Goal: Use online tool/utility: Utilize a website feature to perform a specific function

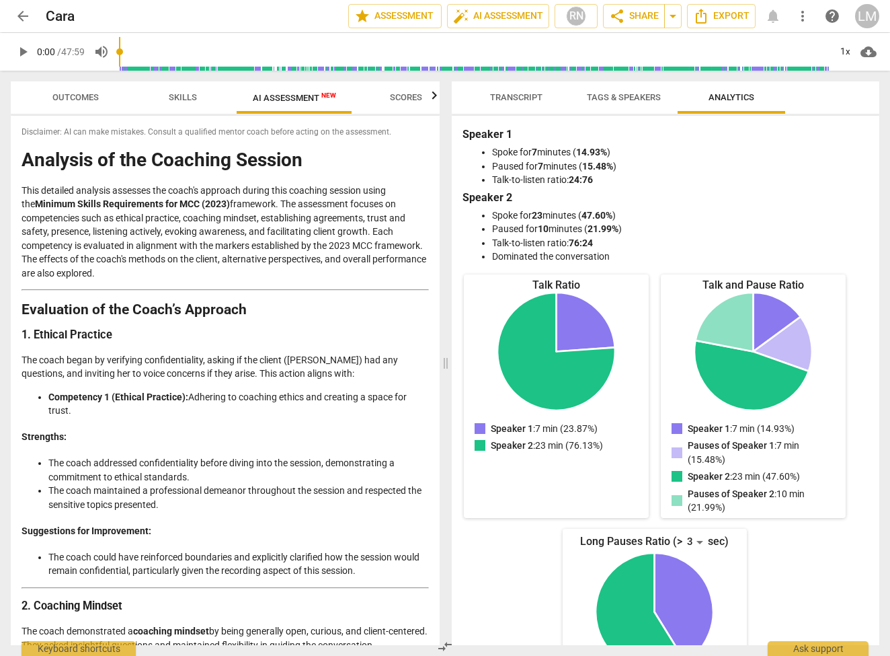
click at [19, 17] on span "arrow_back" at bounding box center [23, 16] width 16 height 16
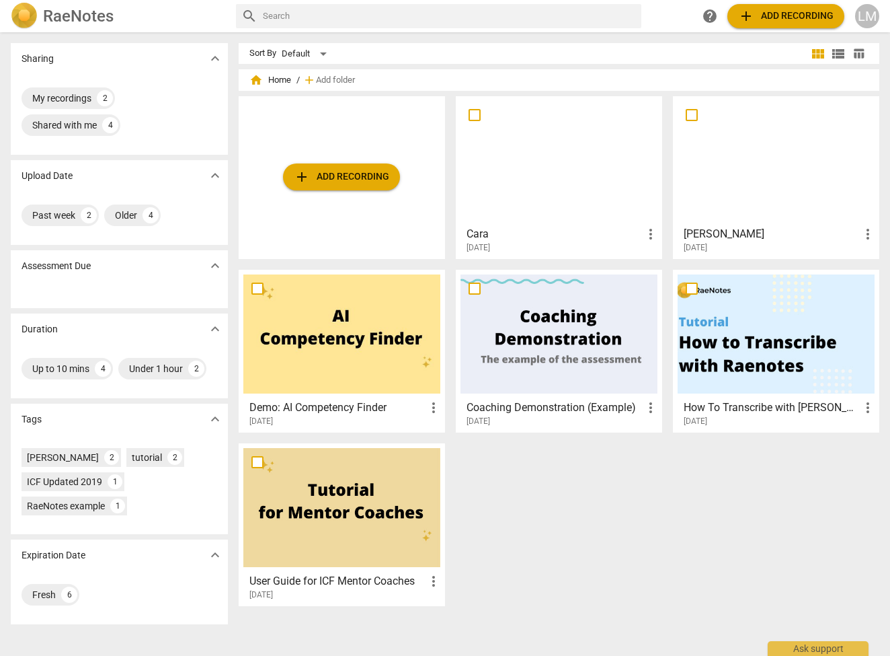
click at [366, 171] on span "add Add recording" at bounding box center [341, 177] width 95 height 16
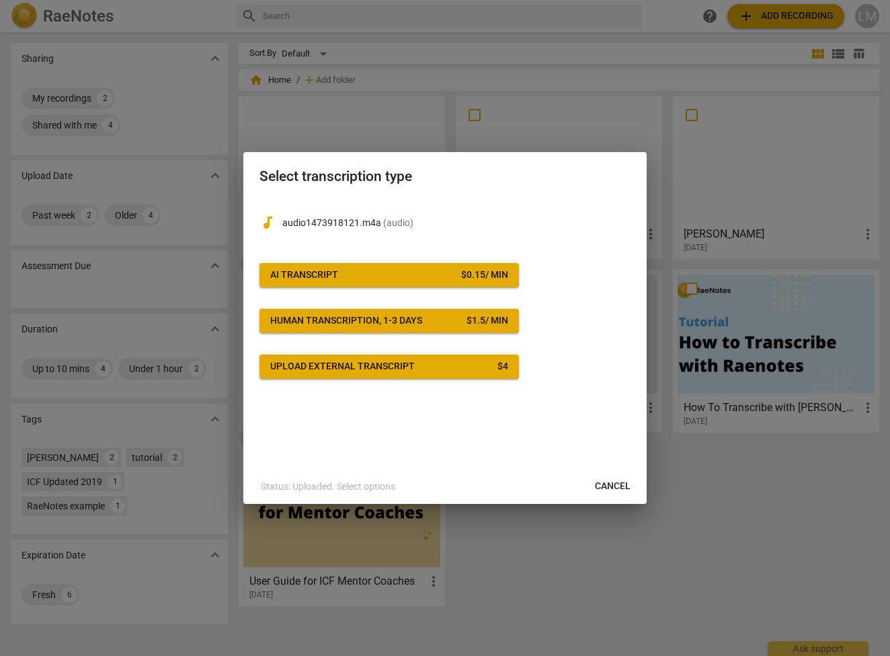
click at [356, 277] on span "AI Transcript $ 0.15 / min" at bounding box center [389, 274] width 238 height 13
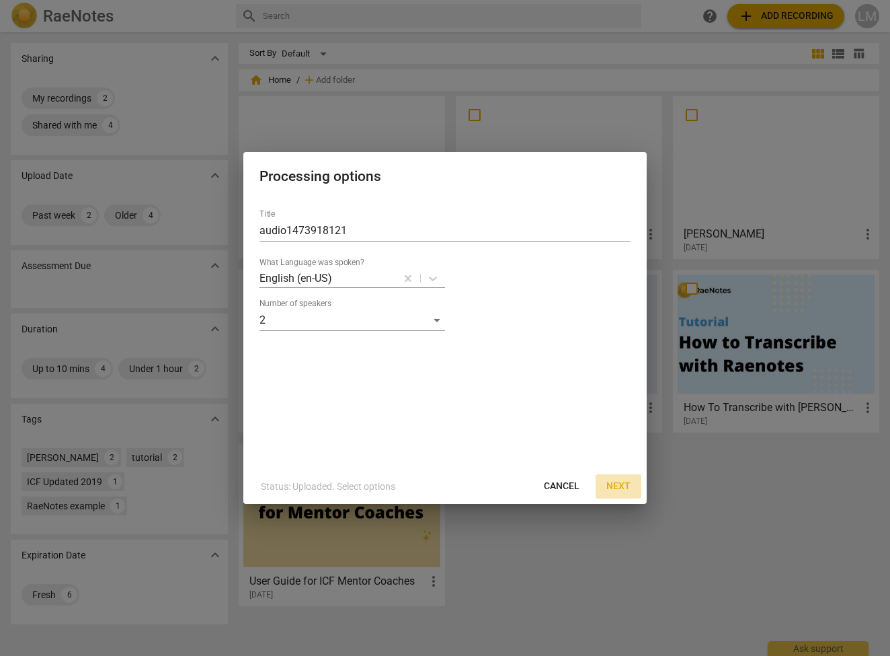
click at [622, 477] on button "Next" at bounding box center [619, 486] width 46 height 24
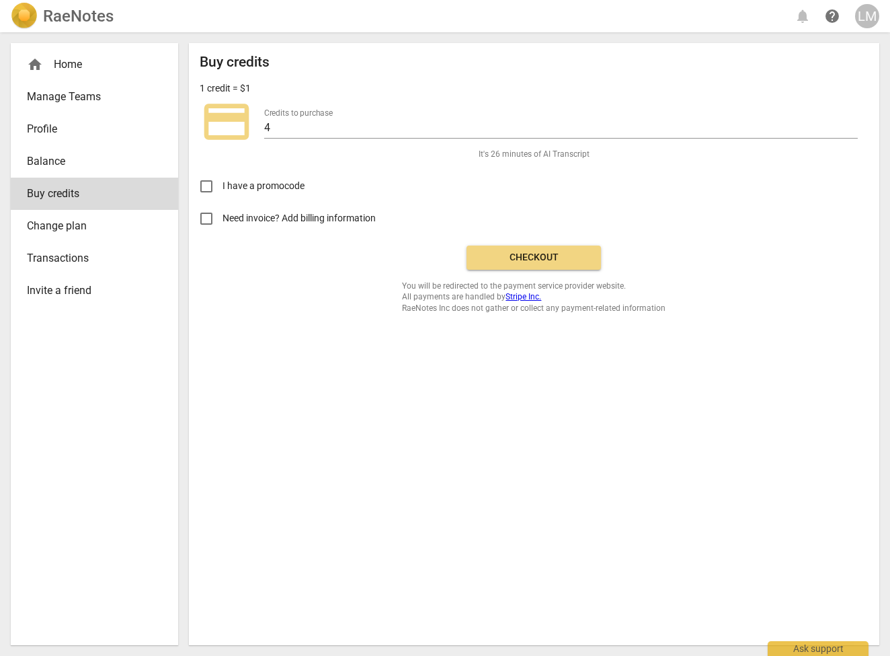
click at [549, 256] on span "Checkout" at bounding box center [533, 257] width 113 height 13
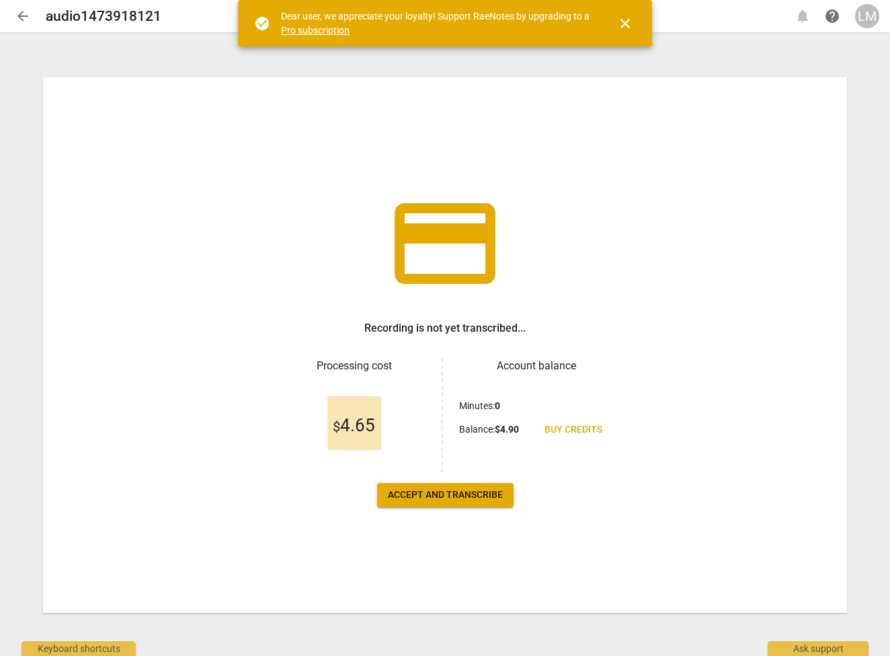
click at [458, 496] on span "Accept and transcribe" at bounding box center [445, 494] width 115 height 13
click at [458, 497] on span "Accept and transcribe" at bounding box center [445, 494] width 115 height 13
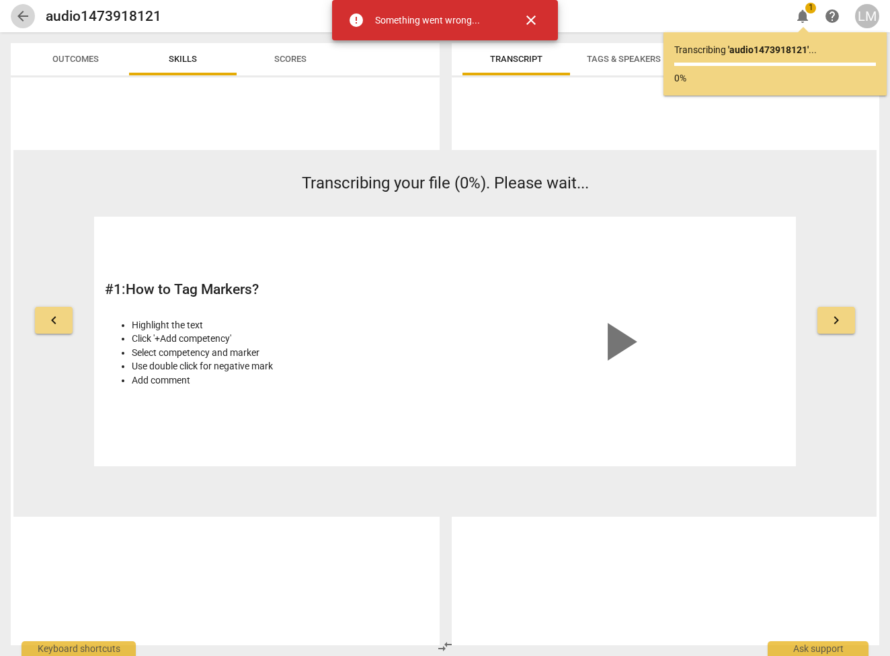
click at [22, 10] on span "arrow_back" at bounding box center [23, 16] width 16 height 16
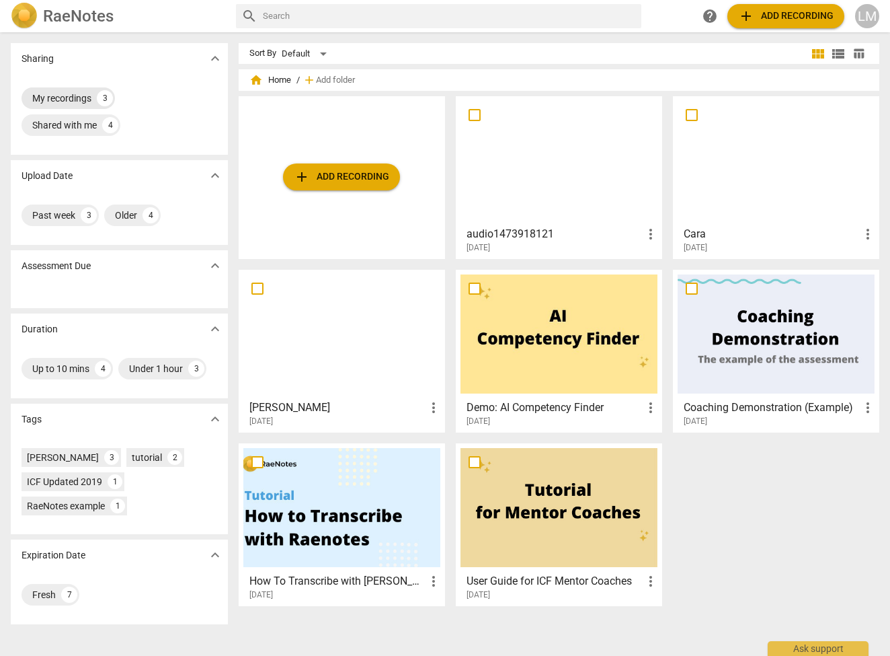
click at [77, 97] on div "My recordings" at bounding box center [61, 97] width 59 height 13
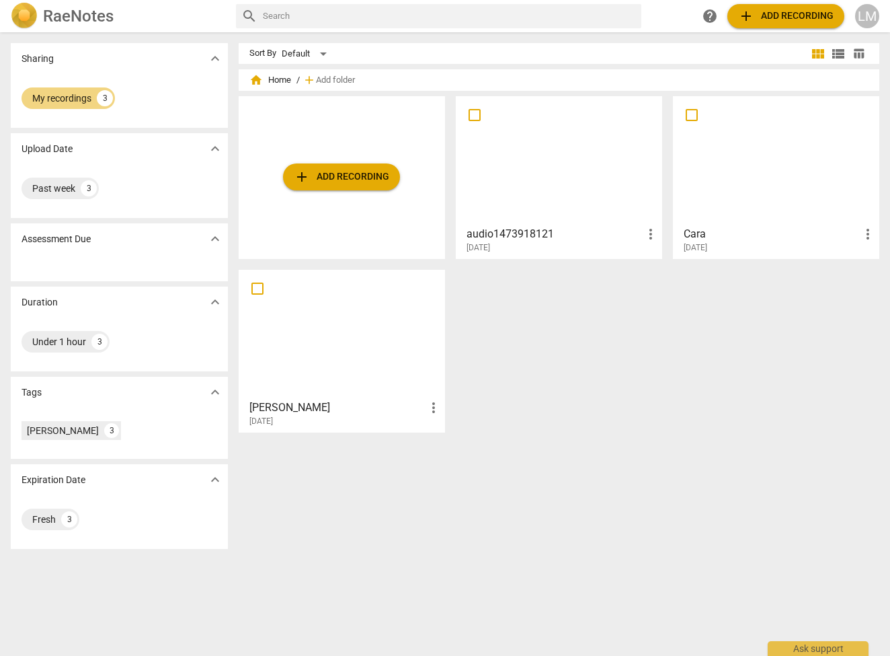
click at [737, 169] on div at bounding box center [776, 160] width 197 height 119
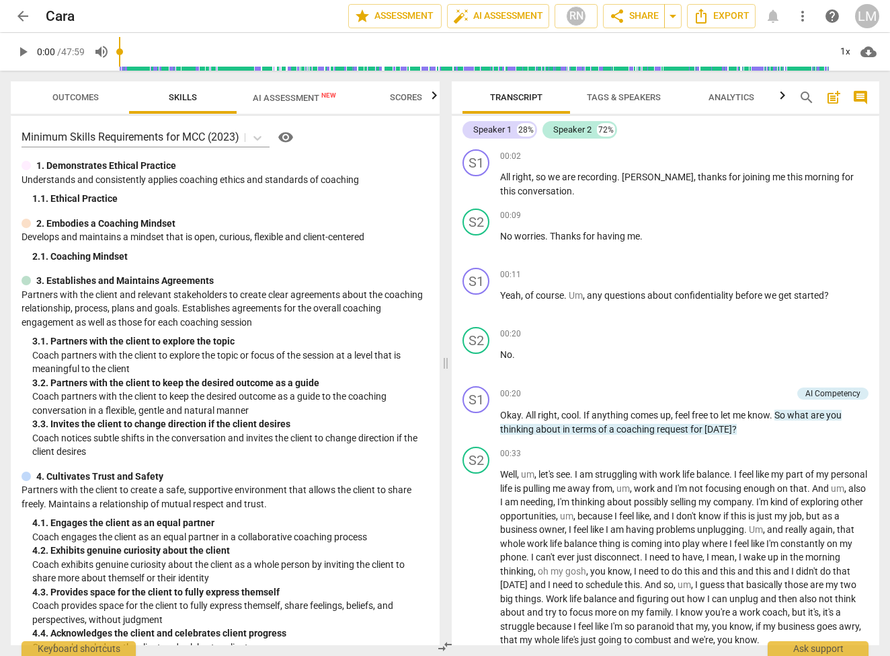
click at [303, 95] on span "AI Assessment New" at bounding box center [294, 98] width 83 height 10
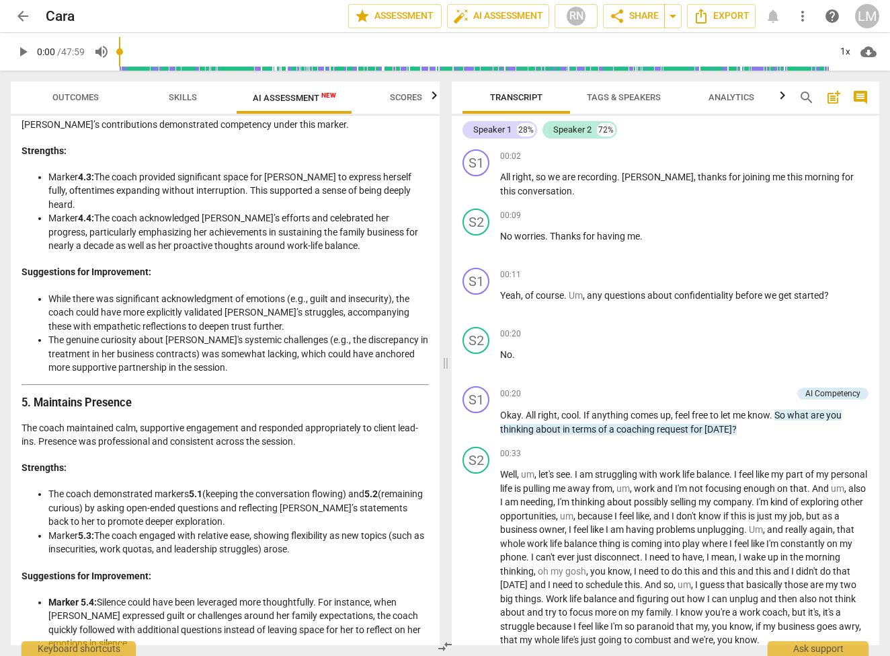
scroll to position [2450, 0]
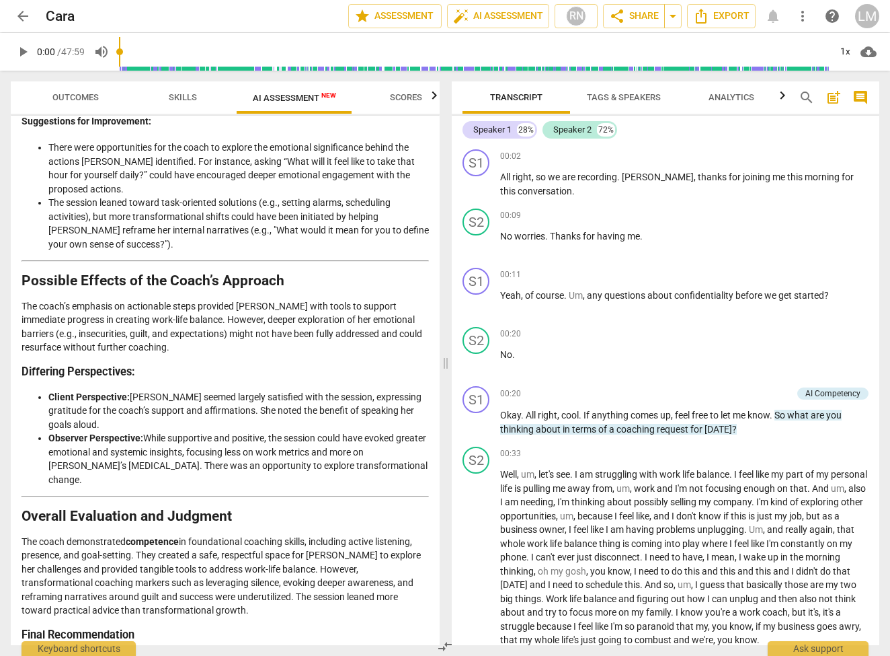
click at [20, 14] on span "arrow_back" at bounding box center [23, 16] width 16 height 16
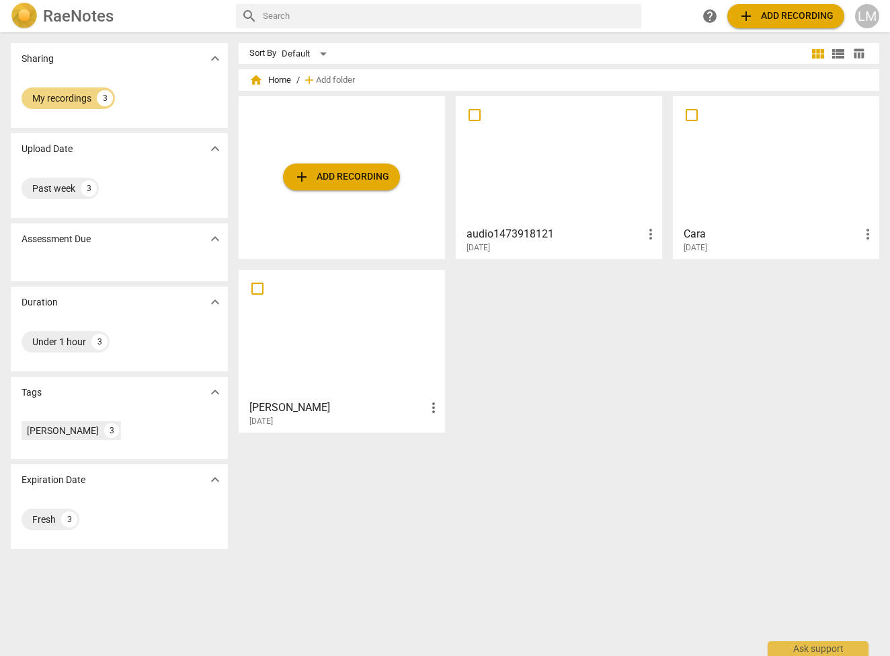
click at [300, 359] on div at bounding box center [341, 333] width 197 height 119
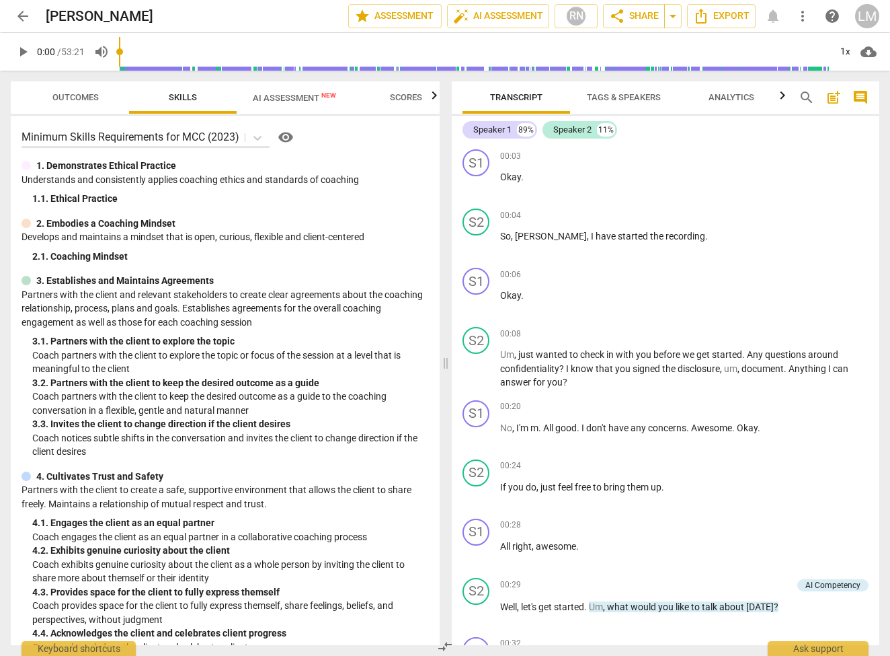
click at [282, 95] on span "AI Assessment New" at bounding box center [294, 98] width 83 height 10
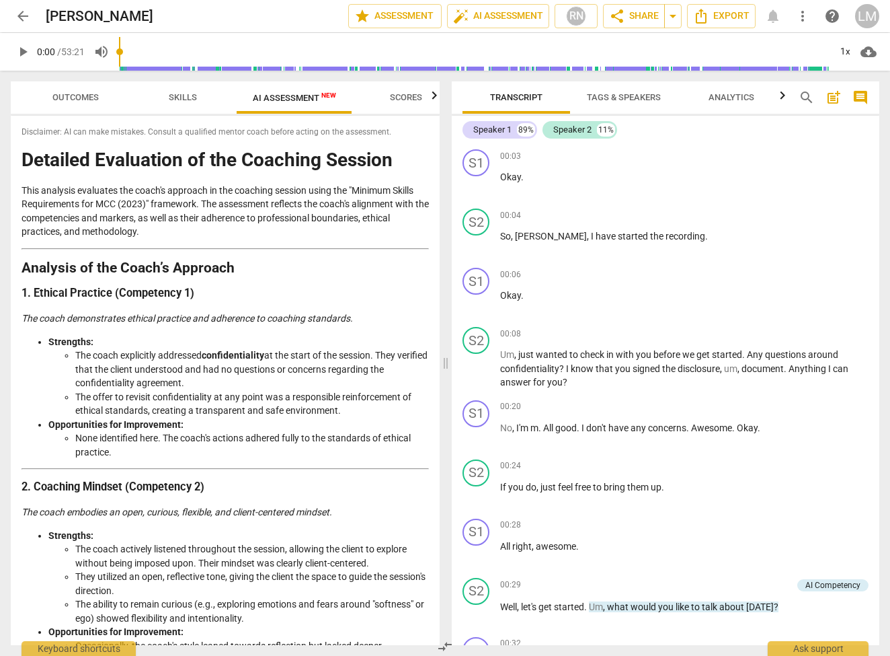
click at [26, 14] on span "arrow_back" at bounding box center [23, 16] width 16 height 16
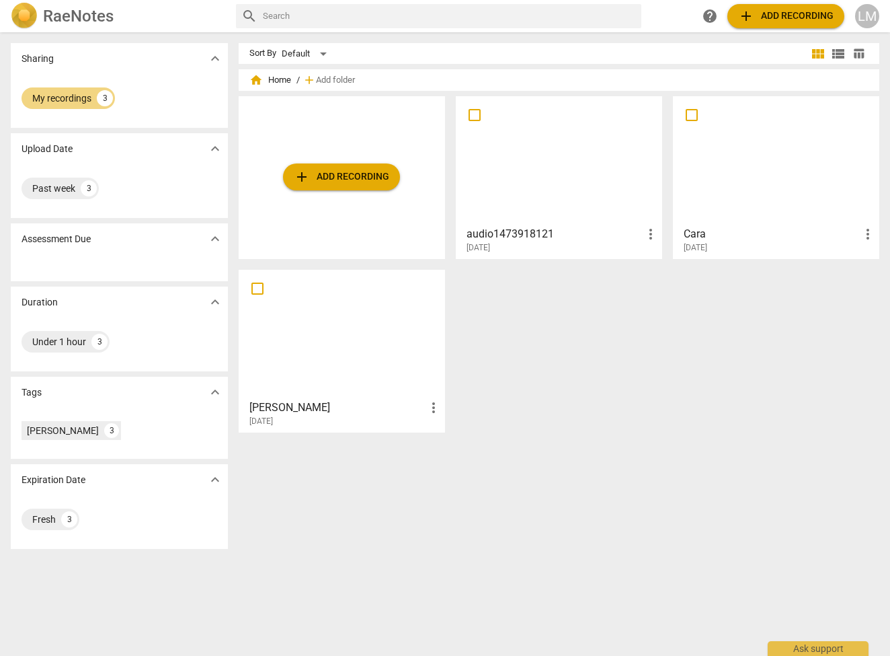
click at [603, 325] on div "add Add recording audio1473918121 more_vert 2025-09-15 Cara more_vert 2025-09-1…" at bounding box center [565, 269] width 652 height 347
click at [574, 182] on div at bounding box center [559, 160] width 197 height 119
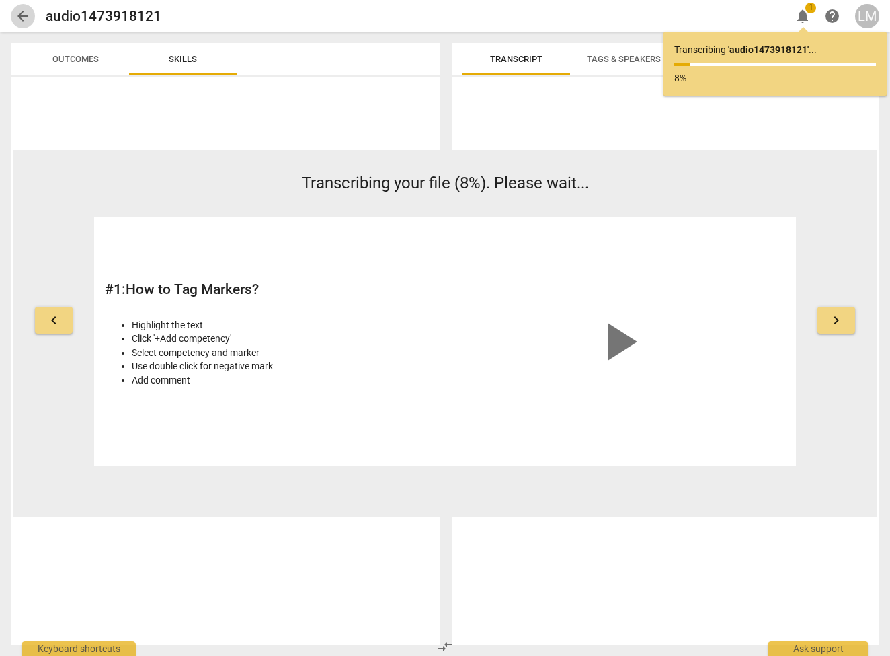
click at [21, 17] on span "arrow_back" at bounding box center [23, 16] width 16 height 16
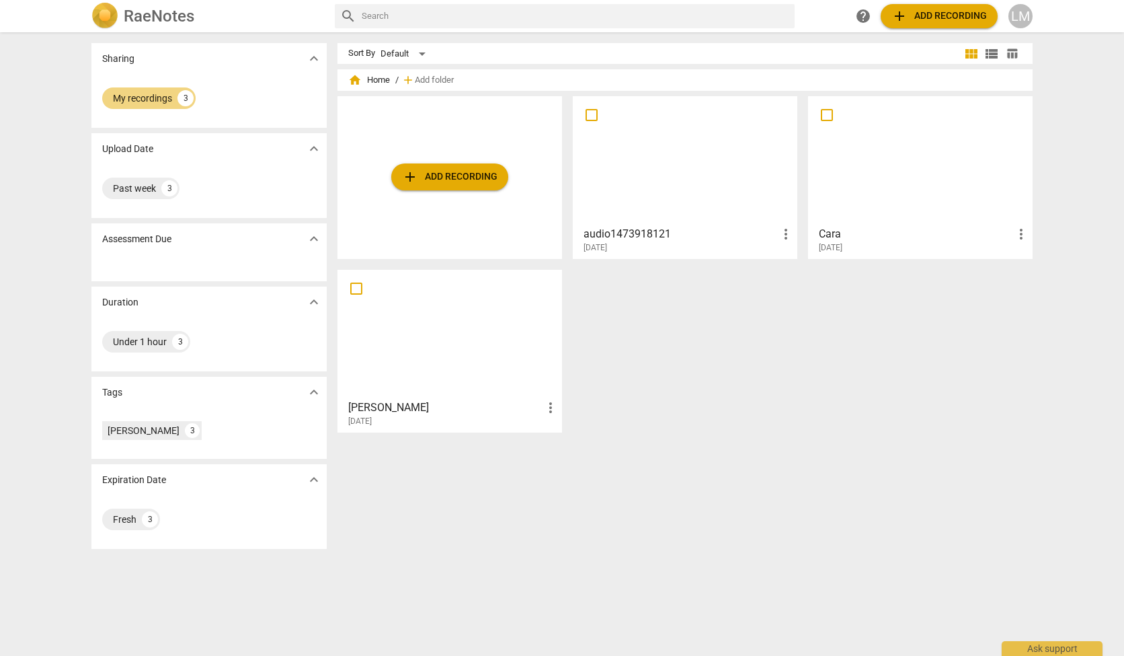
click at [659, 175] on div at bounding box center [685, 160] width 215 height 119
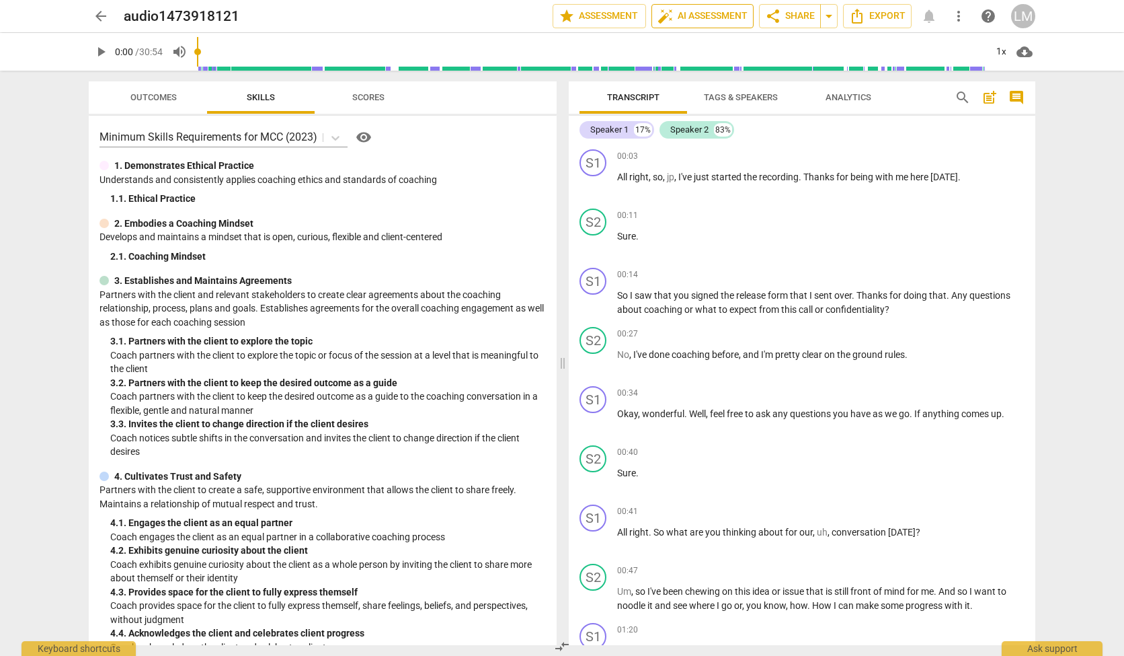
click at [691, 17] on span "auto_fix_high AI Assessment" at bounding box center [703, 16] width 90 height 16
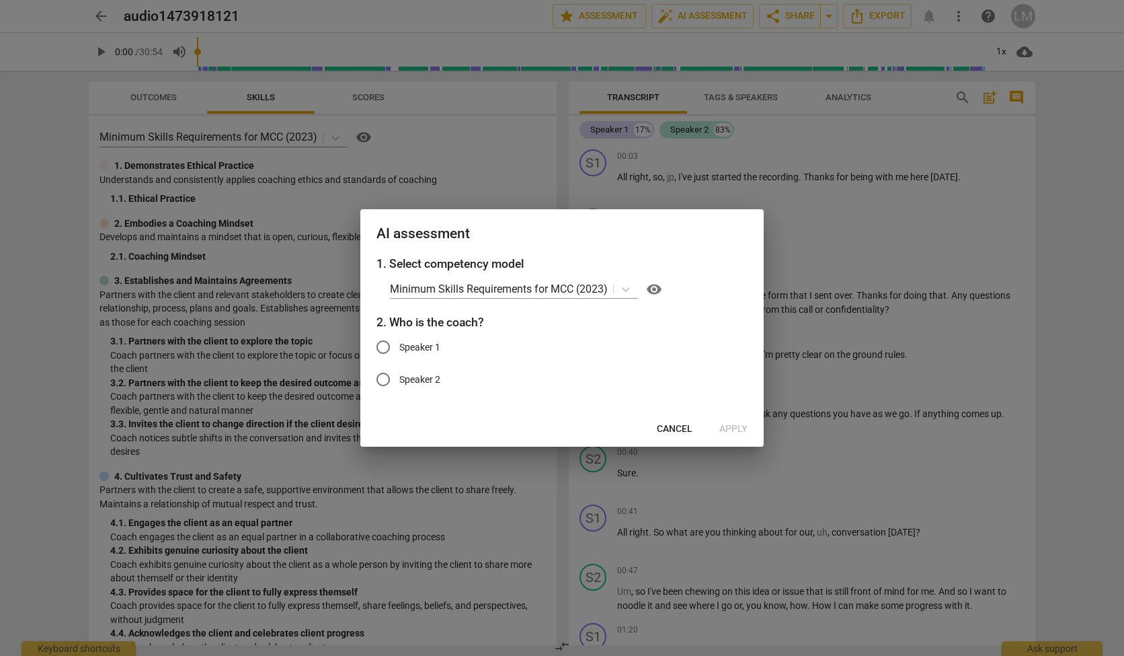
click at [401, 348] on span "Speaker 1" at bounding box center [419, 347] width 41 height 14
click at [399, 348] on input "Speaker 1" at bounding box center [383, 347] width 32 height 32
radio input "true"
drag, startPoint x: 726, startPoint y: 432, endPoint x: 739, endPoint y: 432, distance: 12.8
click at [737, 432] on span "Apply" at bounding box center [733, 428] width 28 height 13
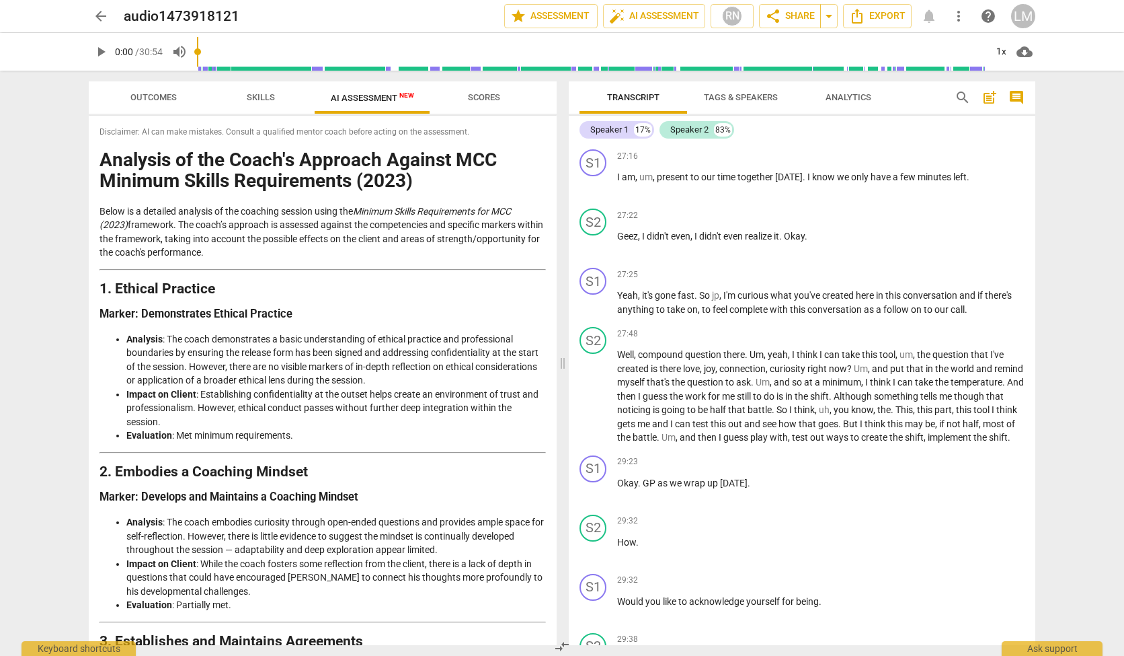
click at [422, 362] on li "Analysis : The coach demonstrates a basic understanding of ethical practice and…" at bounding box center [336, 359] width 420 height 55
click at [859, 311] on span "conversation" at bounding box center [835, 309] width 56 height 11
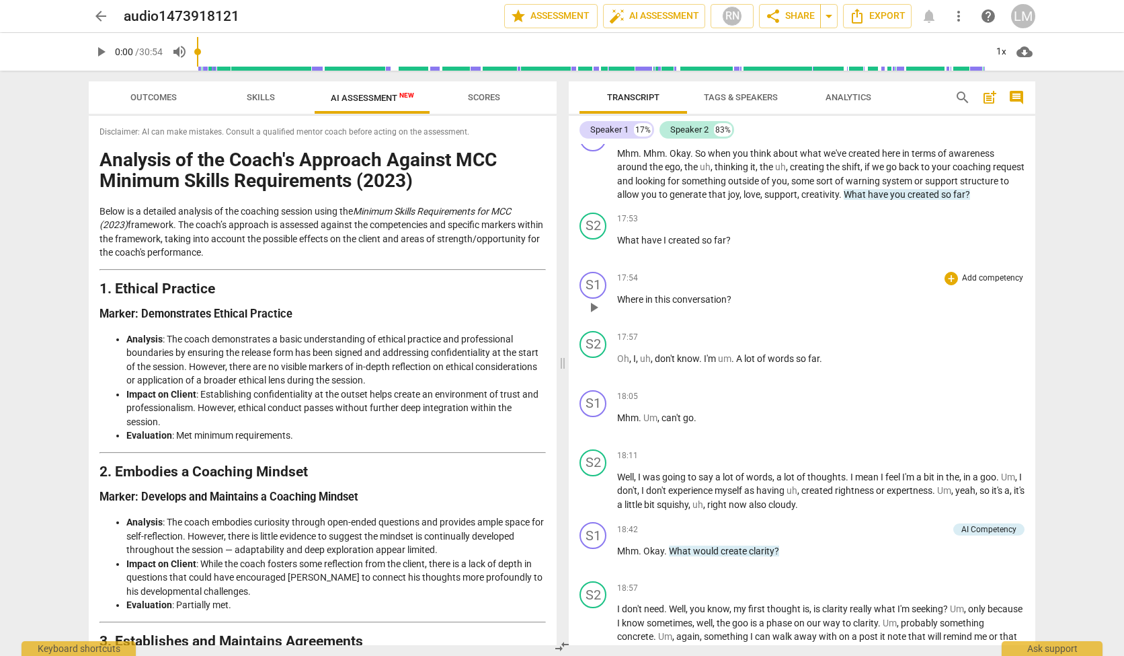
scroll to position [2214, 0]
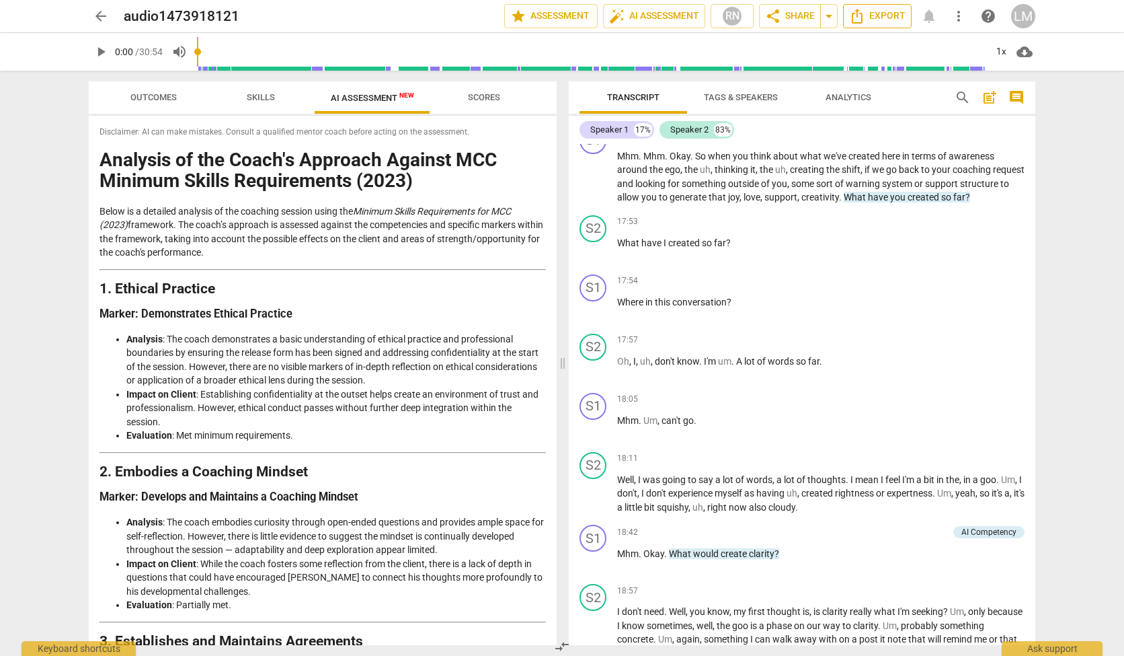
click at [886, 13] on span "Export" at bounding box center [877, 16] width 56 height 16
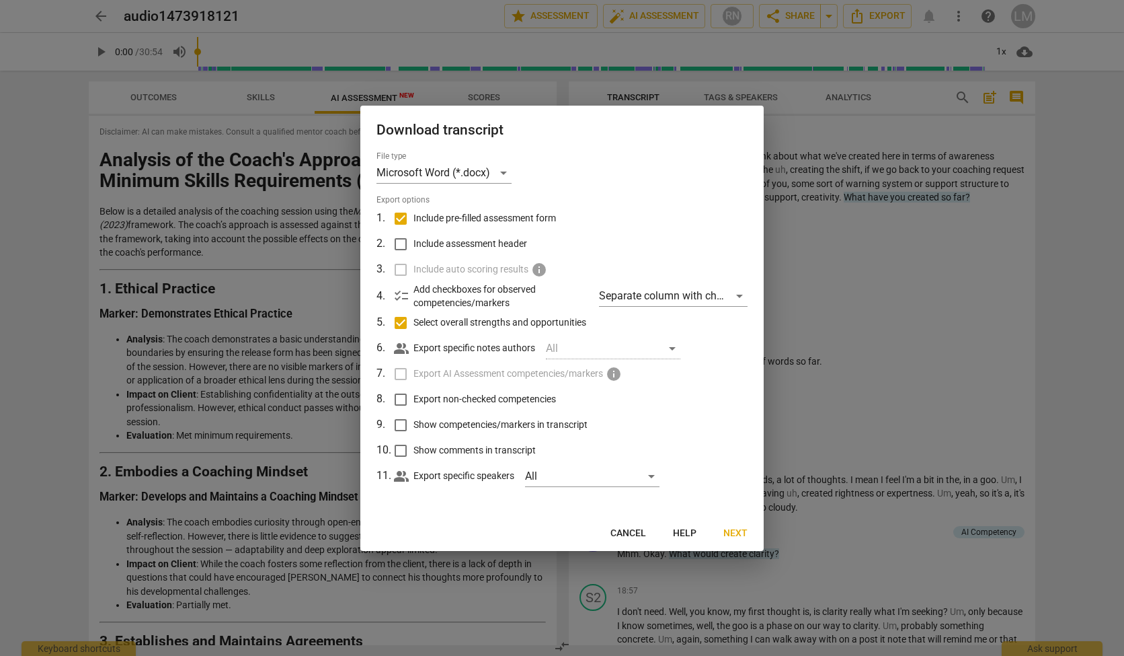
click at [496, 222] on span "Include pre-filled assessment form" at bounding box center [484, 218] width 143 height 14
click at [413, 222] on input "Include pre-filled assessment form" at bounding box center [401, 219] width 26 height 26
checkbox input "false"
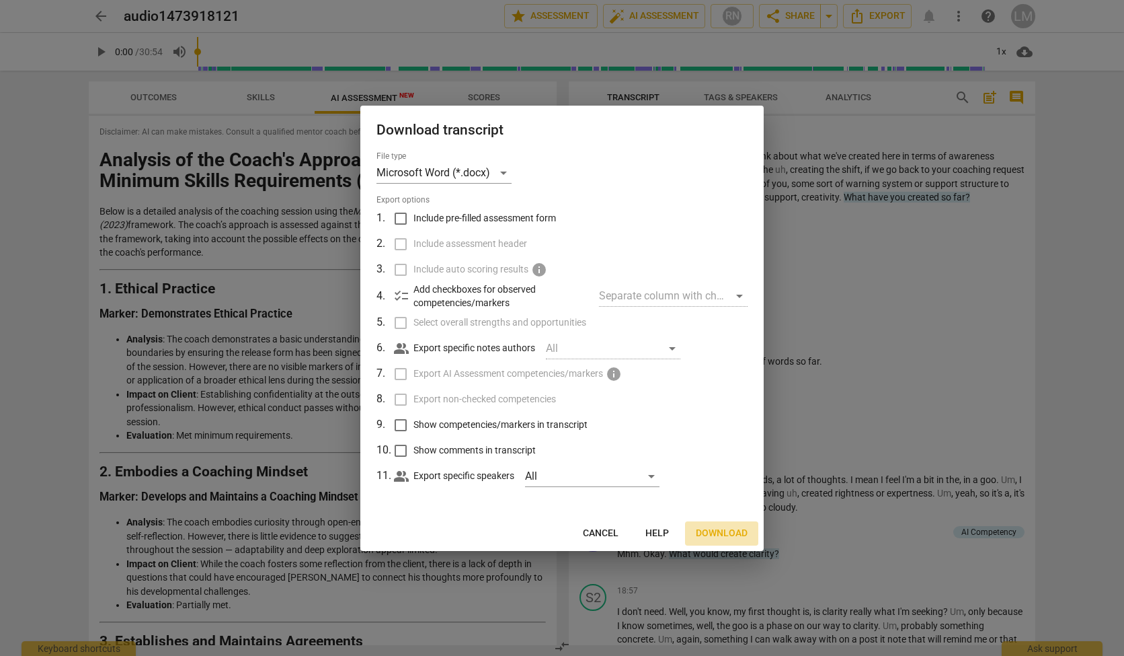
click at [732, 530] on span "Download" at bounding box center [722, 532] width 52 height 13
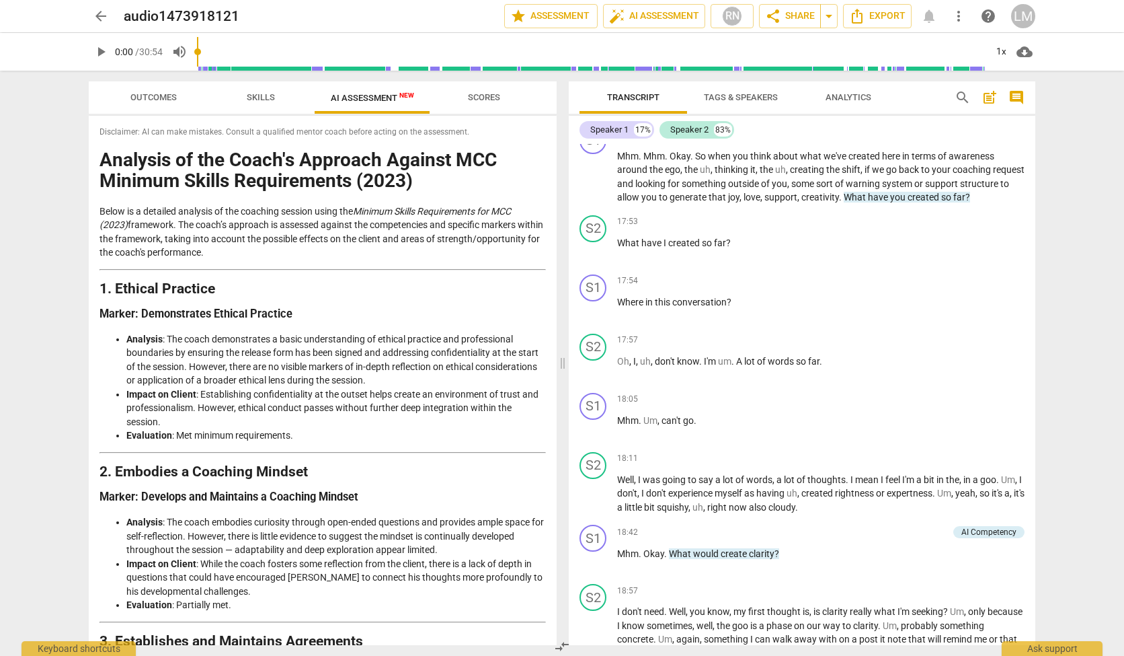
click at [99, 19] on span "arrow_back" at bounding box center [101, 16] width 16 height 16
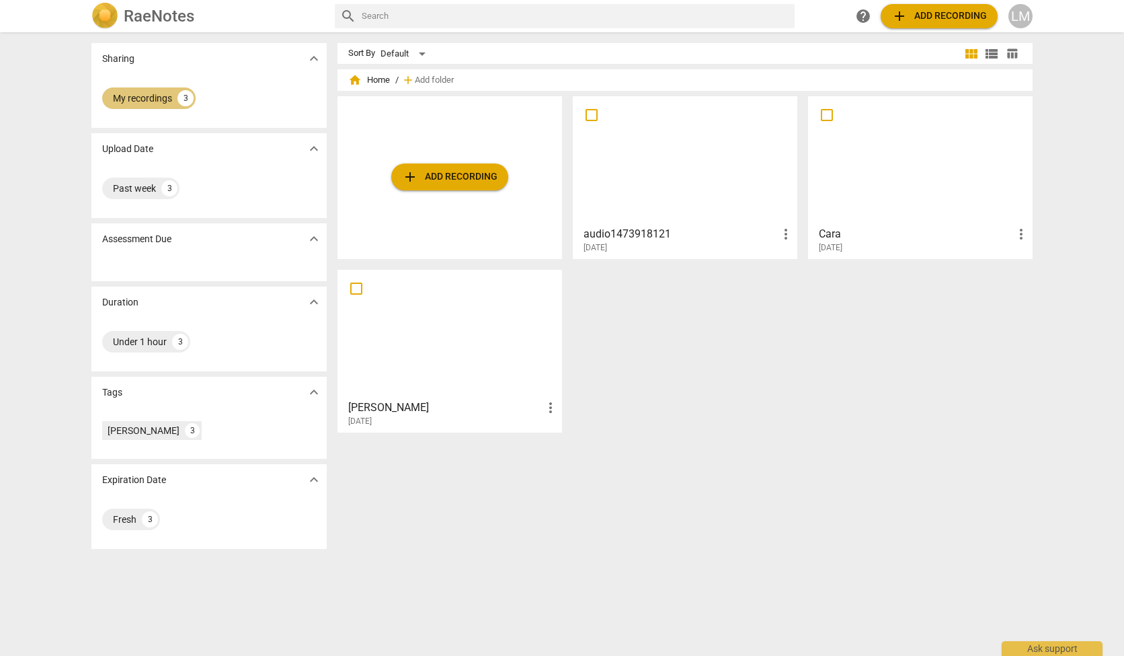
click at [127, 97] on div "My recordings" at bounding box center [142, 97] width 59 height 13
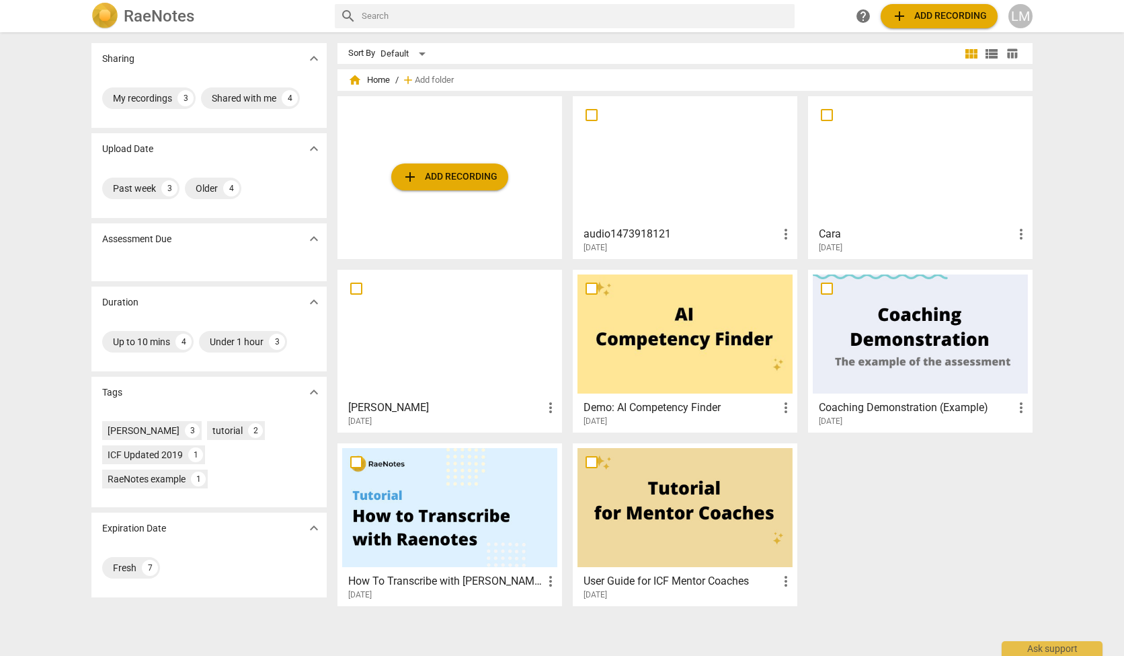
click at [446, 327] on div at bounding box center [449, 333] width 215 height 119
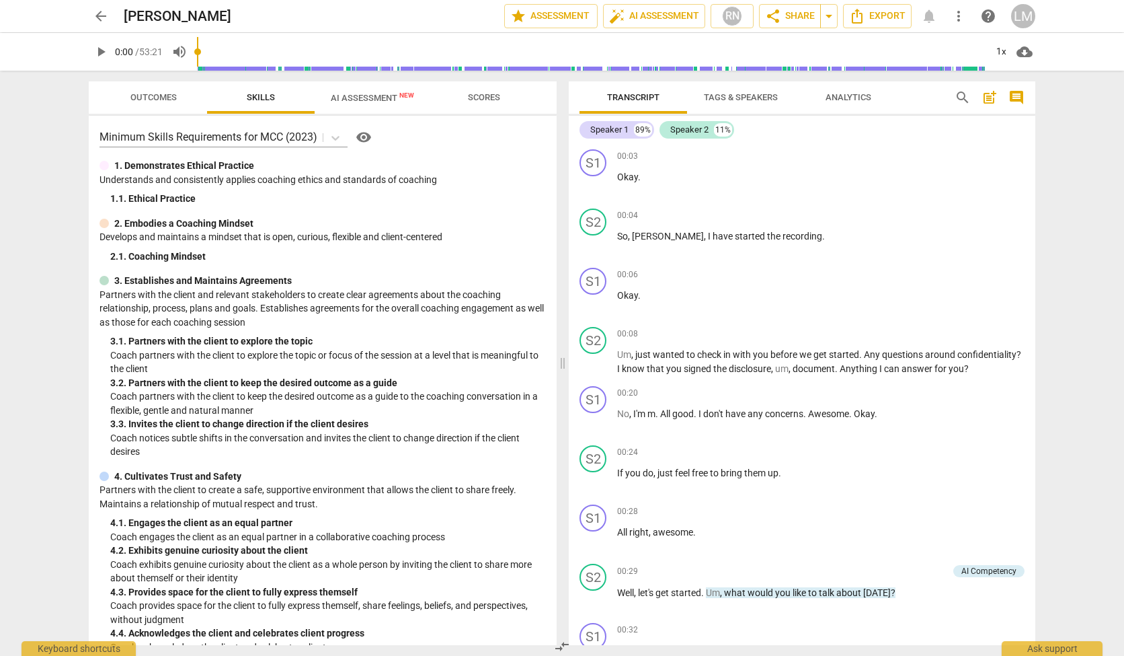
click at [364, 93] on span "AI Assessment New" at bounding box center [372, 98] width 83 height 10
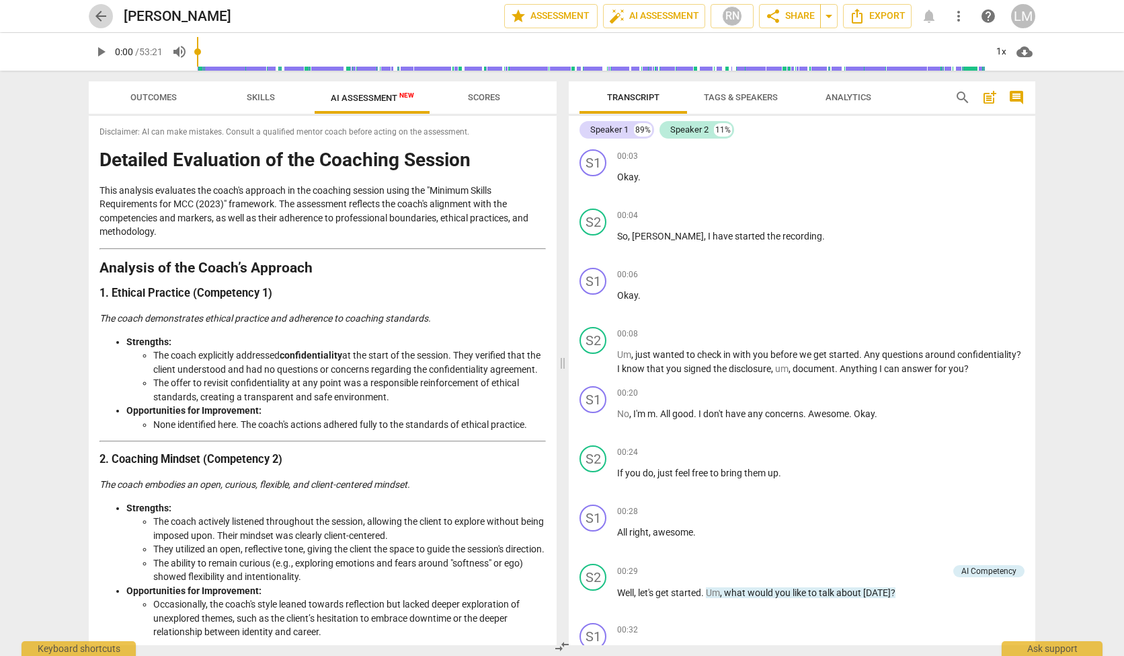
click at [95, 15] on span "arrow_back" at bounding box center [101, 16] width 16 height 16
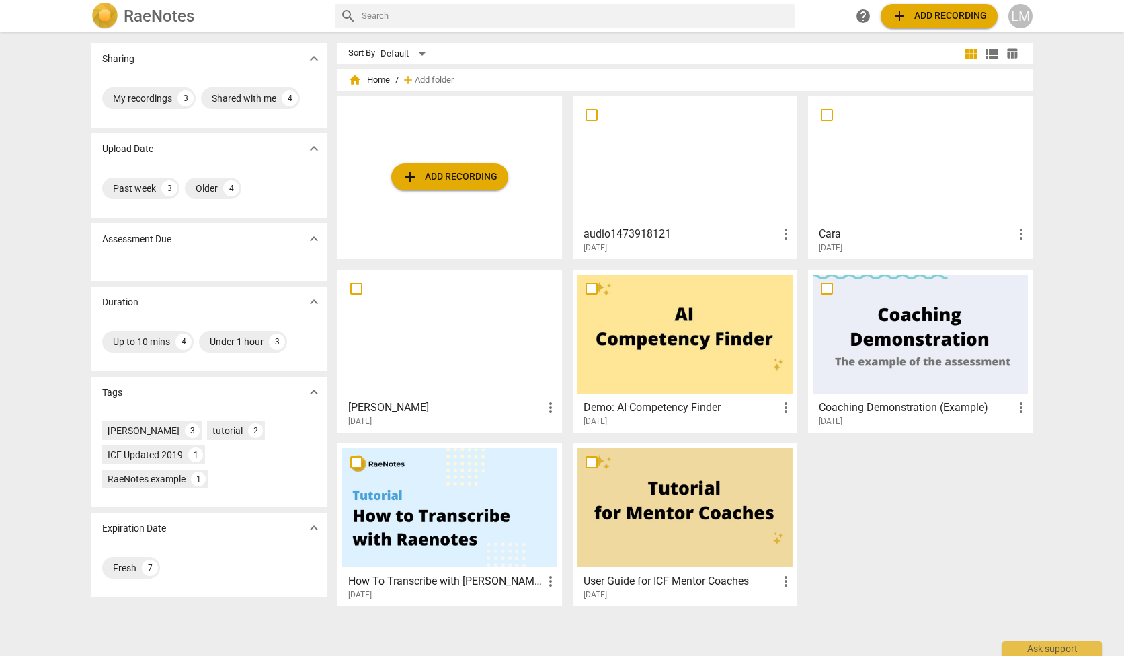
click at [708, 206] on div at bounding box center [685, 160] width 215 height 119
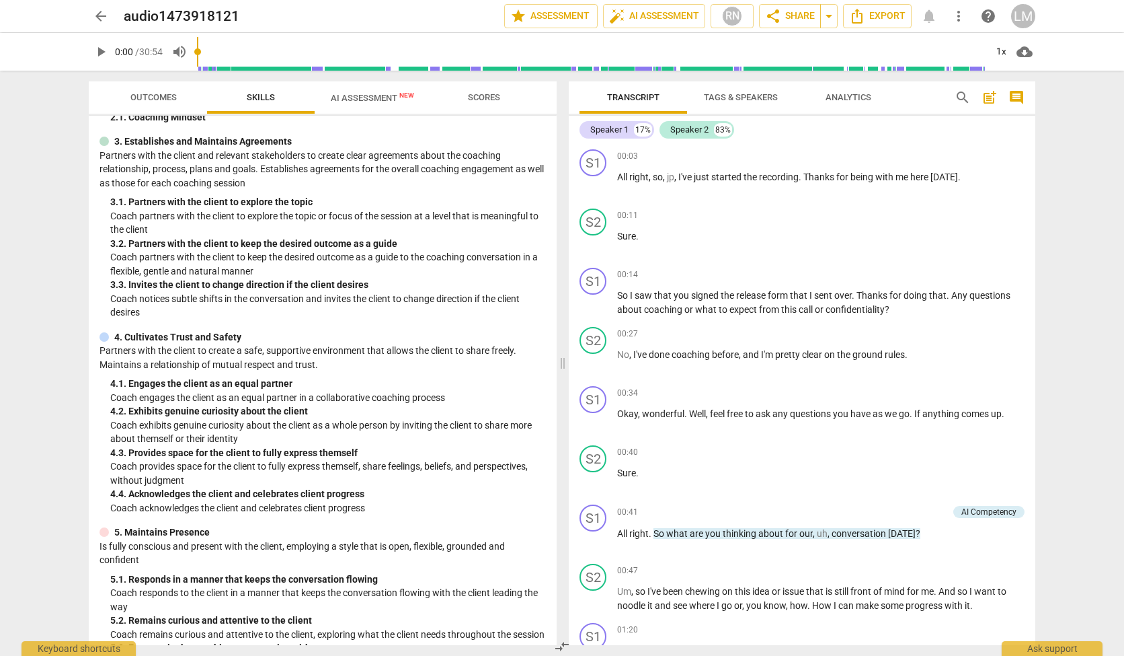
scroll to position [705, 0]
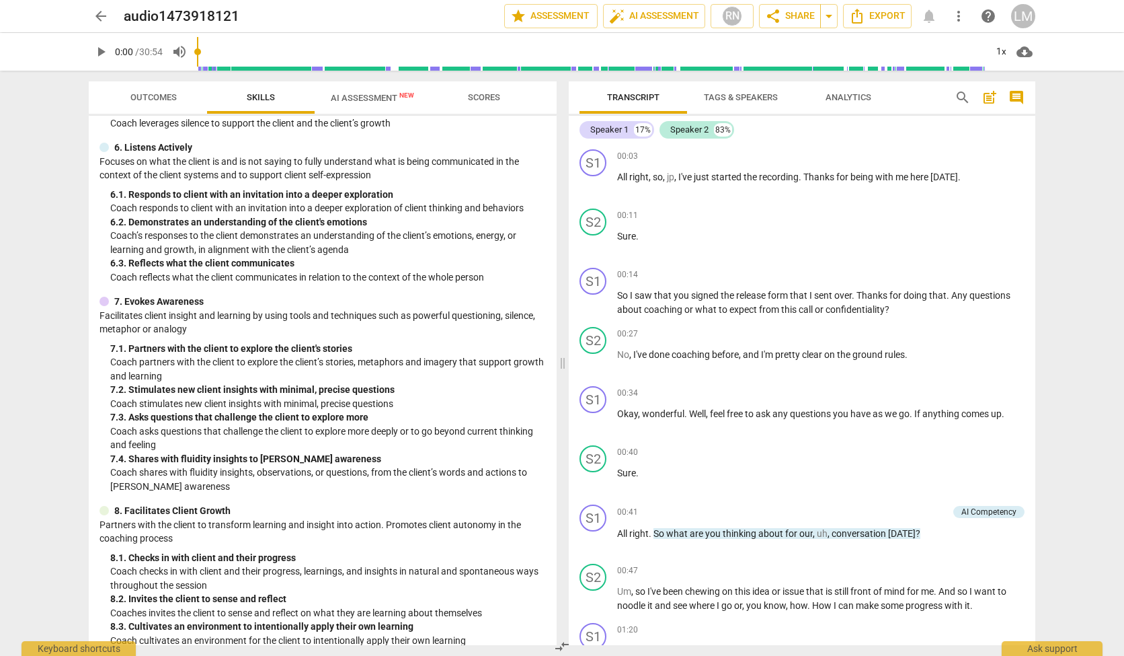
click at [381, 93] on span "AI Assessment New" at bounding box center [372, 98] width 83 height 10
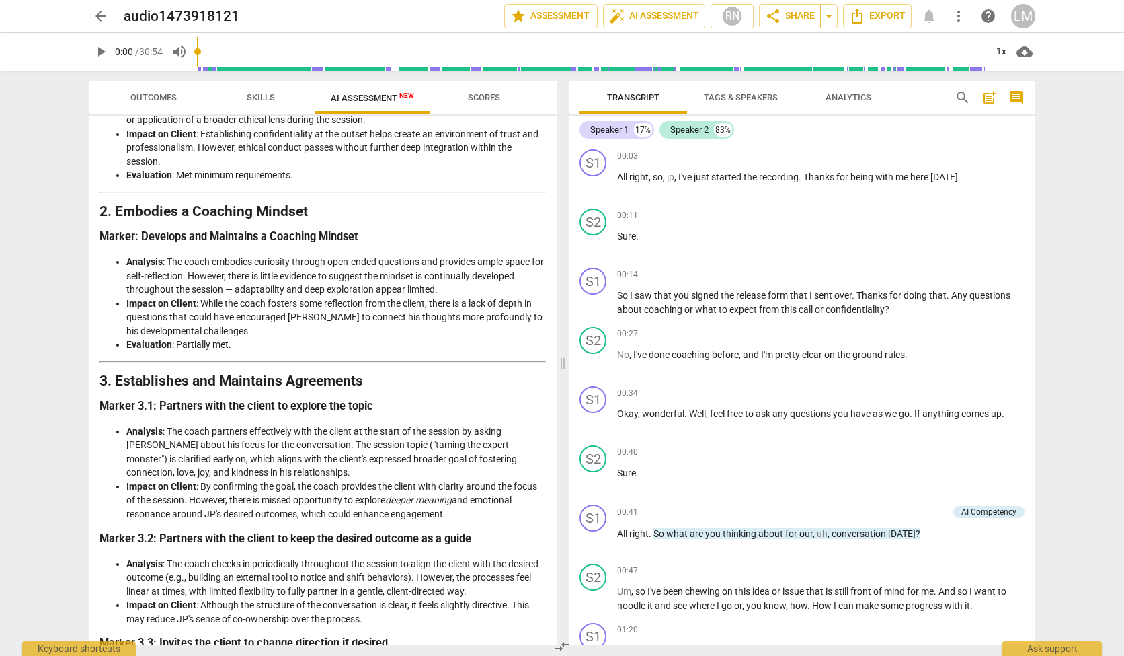
scroll to position [0, 0]
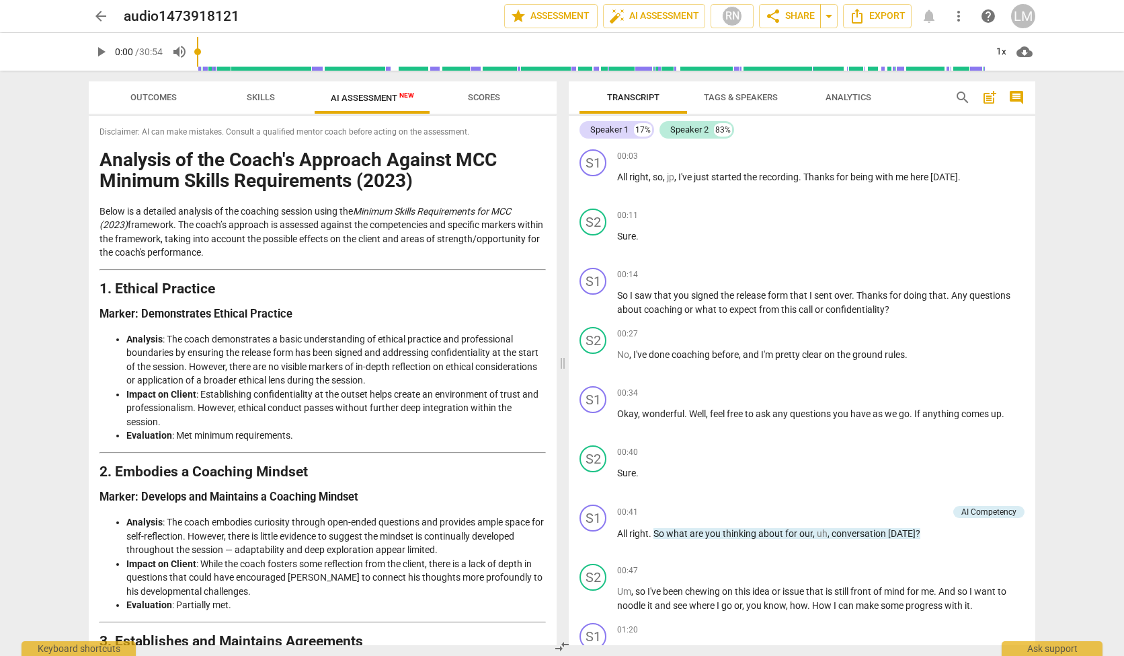
click at [478, 91] on span "Scores" at bounding box center [484, 98] width 65 height 18
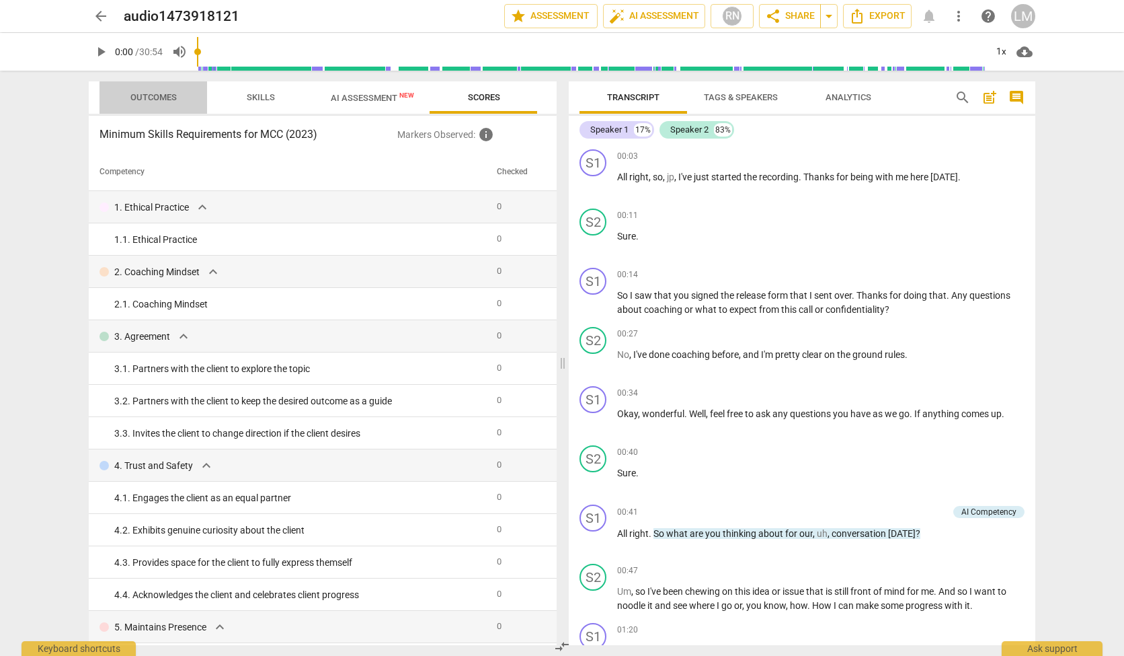
click at [161, 100] on span "Outcomes" at bounding box center [153, 97] width 46 height 10
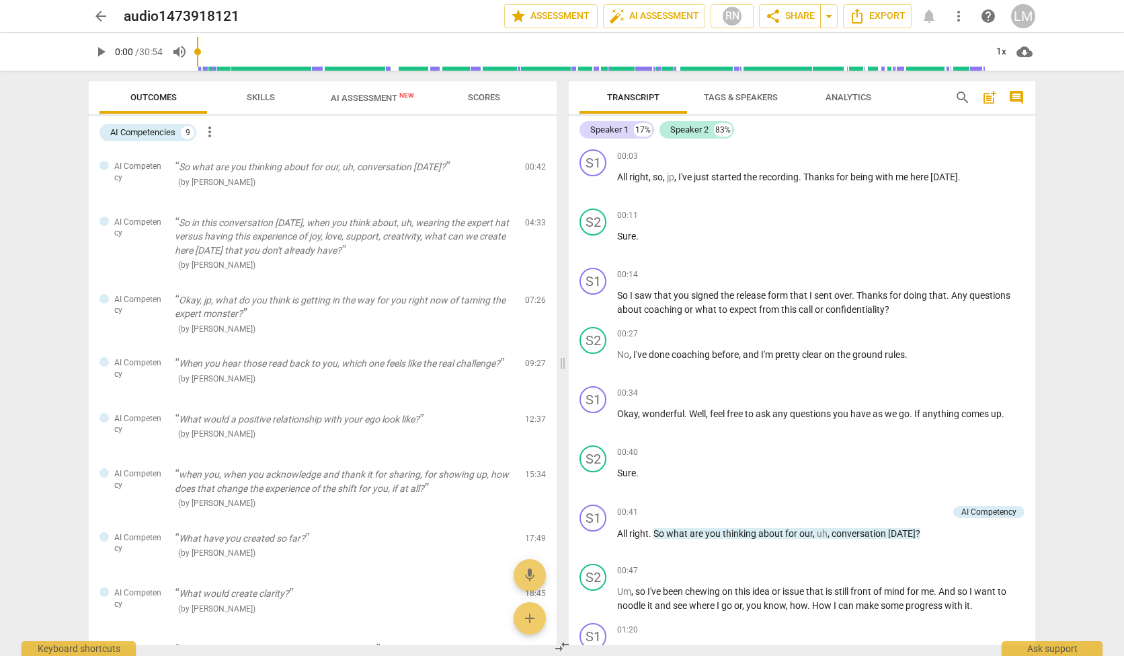
click at [266, 99] on span "Skills" at bounding box center [261, 97] width 28 height 10
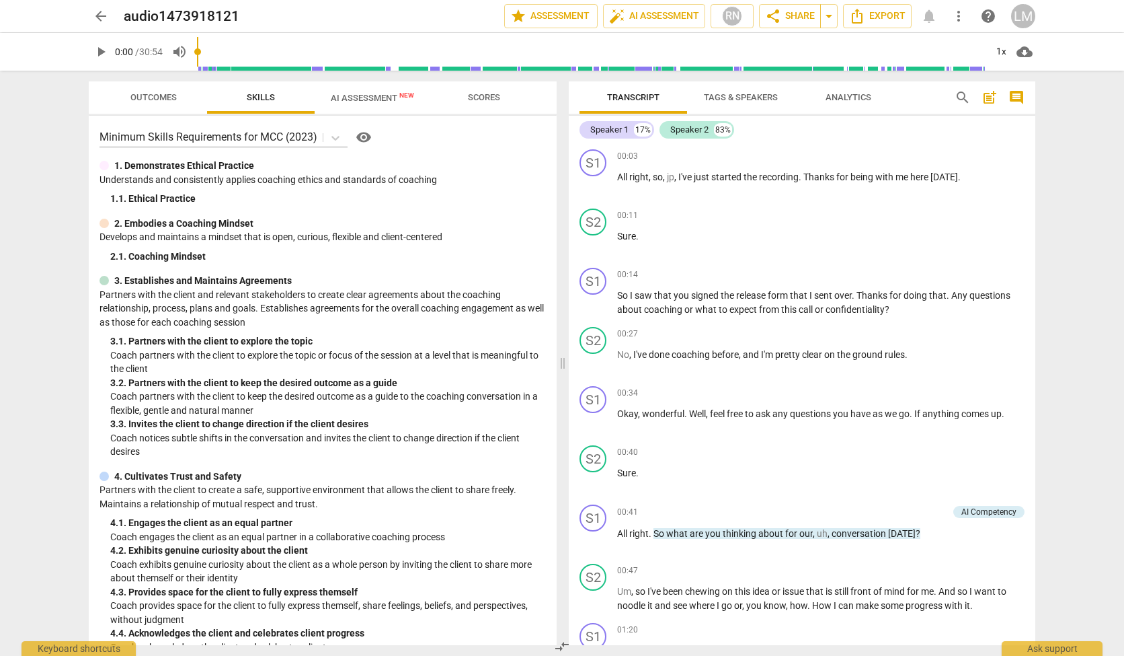
click at [351, 96] on span "AI Assessment New" at bounding box center [372, 98] width 83 height 10
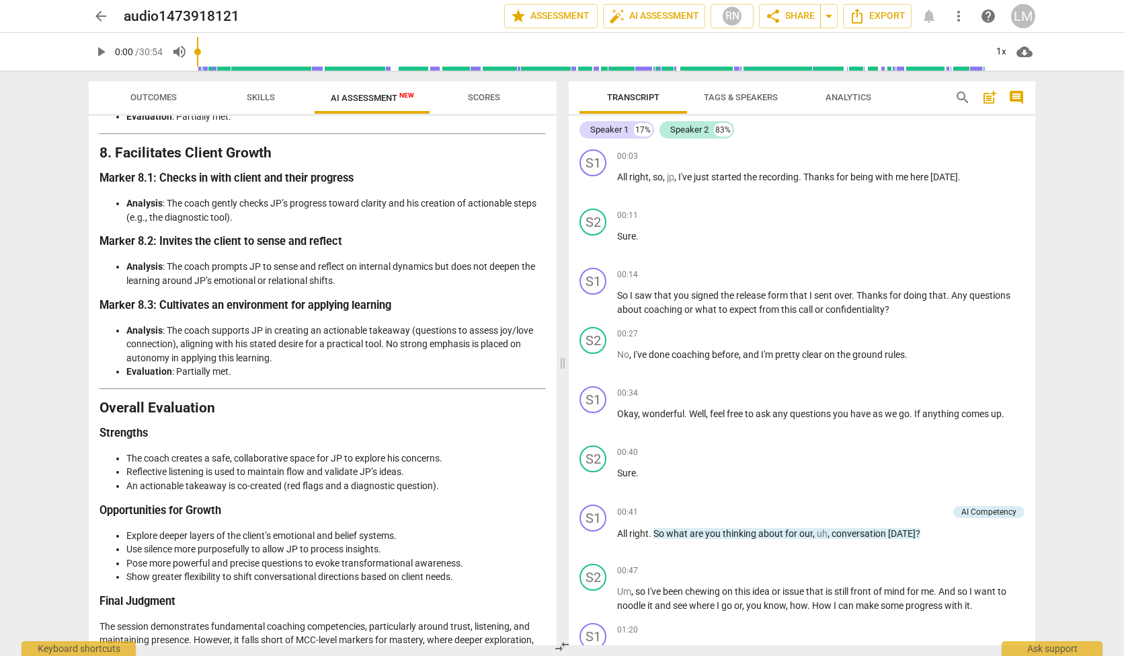
scroll to position [2153, 0]
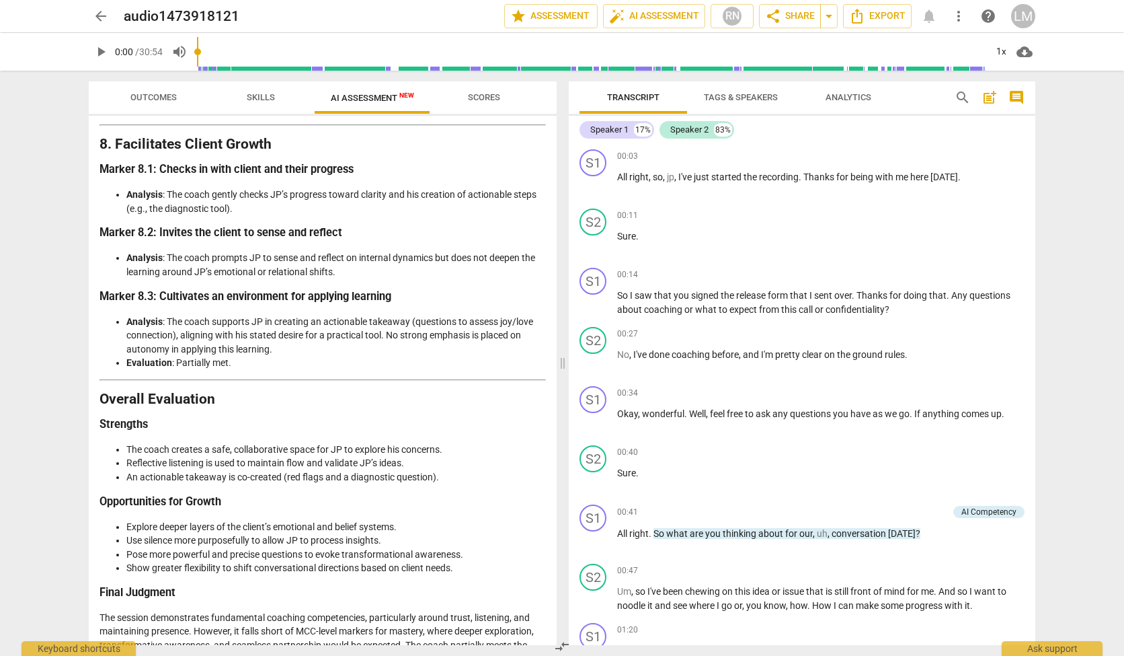
click at [354, 632] on p "The session demonstrates fundamental coaching competencies, particularly around…" at bounding box center [323, 637] width 446 height 55
